Goal: Task Accomplishment & Management: Use online tool/utility

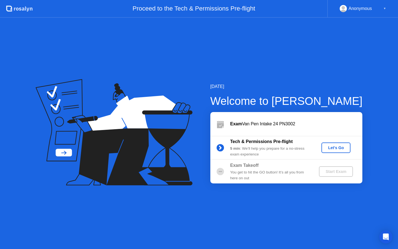
click at [334, 145] on div "Let's Go" at bounding box center [336, 147] width 25 height 4
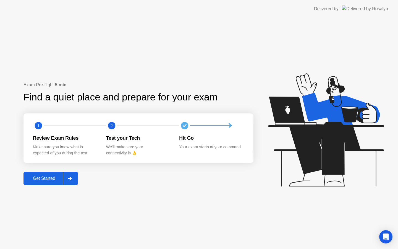
click at [55, 178] on div "Get Started" at bounding box center [44, 178] width 38 height 5
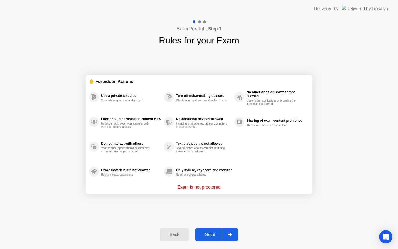
click at [217, 232] on div "Got it" at bounding box center [210, 234] width 26 height 5
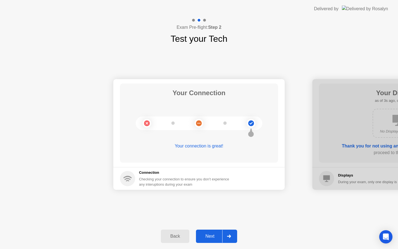
click at [215, 234] on div "Next" at bounding box center [210, 236] width 25 height 5
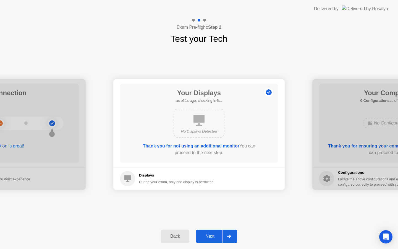
click at [215, 234] on div "Next" at bounding box center [210, 236] width 25 height 5
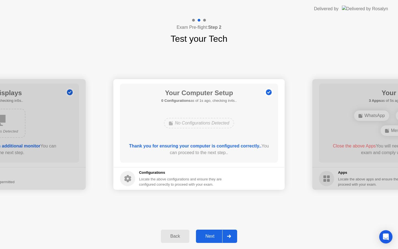
click at [215, 234] on div "Next" at bounding box center [210, 236] width 25 height 5
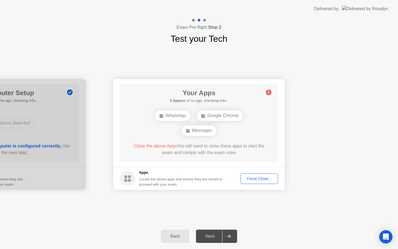
click at [254, 180] on div "Force Close..." at bounding box center [260, 178] width 34 height 4
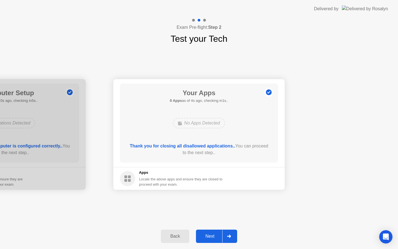
click at [213, 236] on div "Next" at bounding box center [210, 236] width 25 height 5
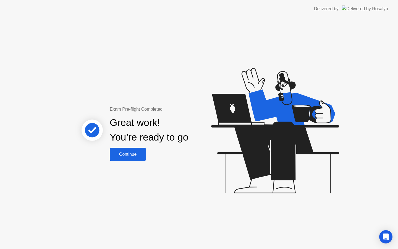
click at [121, 152] on div "Continue" at bounding box center [127, 154] width 33 height 5
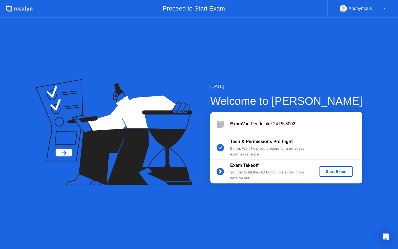
click at [338, 172] on div "Start Exam" at bounding box center [336, 171] width 30 height 4
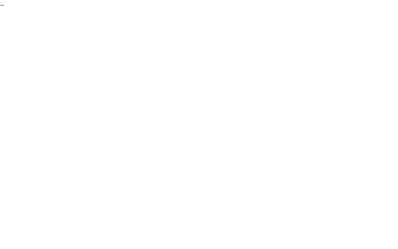
click div "End Proctoring Session"
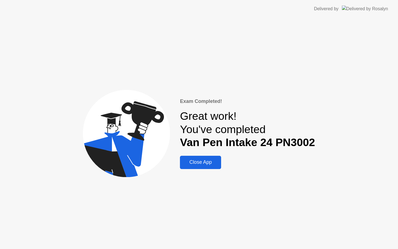
click at [209, 157] on button "Close App" at bounding box center [200, 162] width 41 height 13
